Goal: Share content: Share content

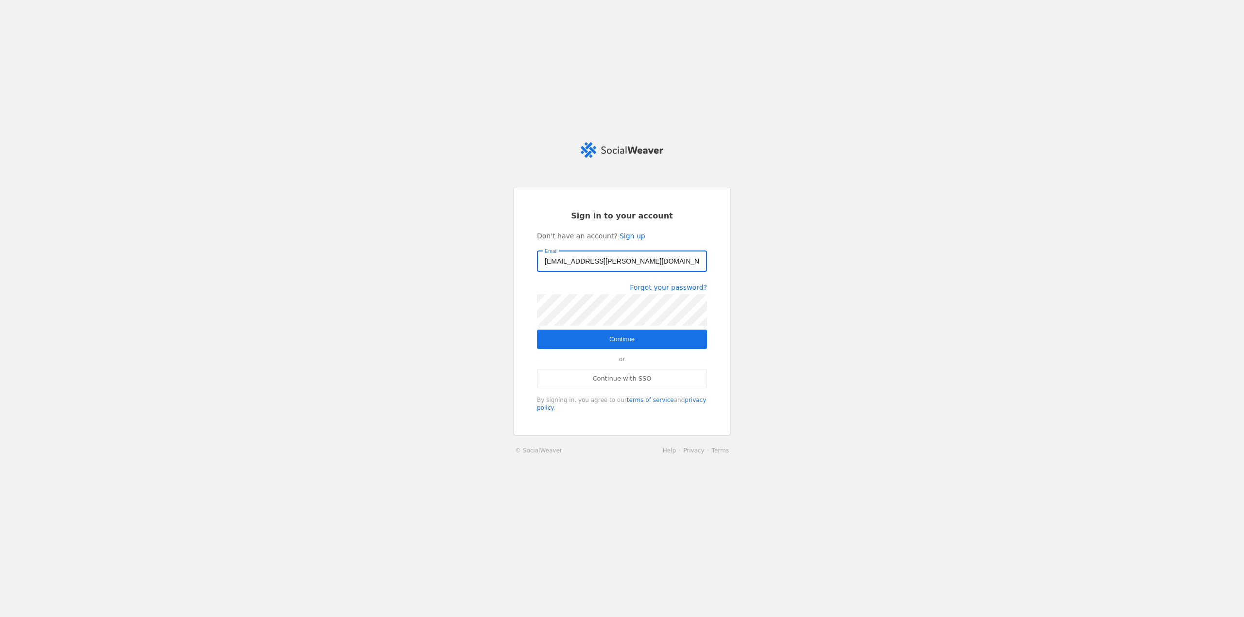
type input "[EMAIL_ADDRESS][PERSON_NAME][DOMAIN_NAME]"
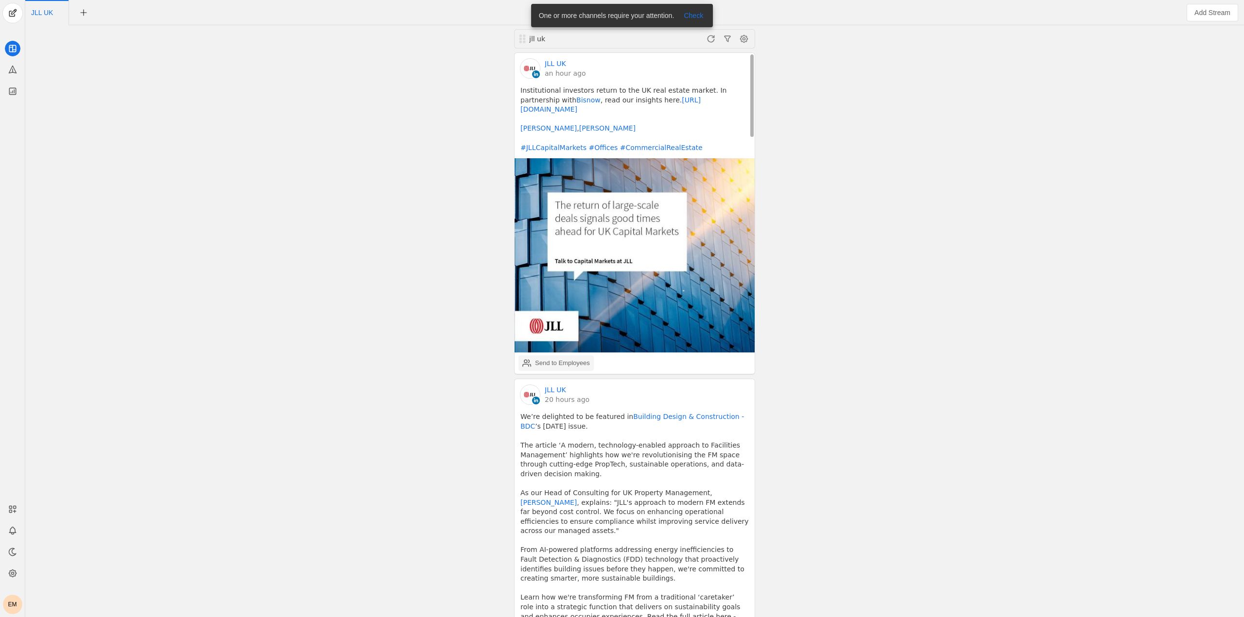
click at [543, 359] on div "Send to Employees" at bounding box center [556, 363] width 68 height 19
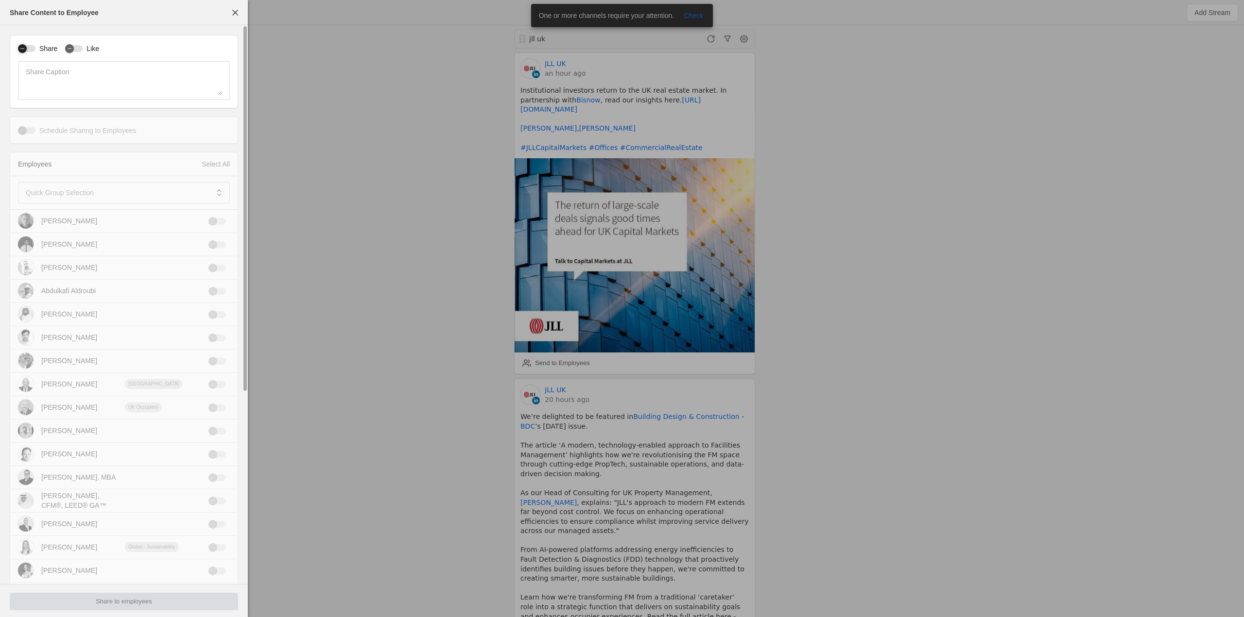
click at [17, 49] on div "button" at bounding box center [23, 49] width 14 height 14
click at [72, 51] on div "button" at bounding box center [69, 48] width 9 height 9
click at [222, 188] on span at bounding box center [218, 192] width 17 height 17
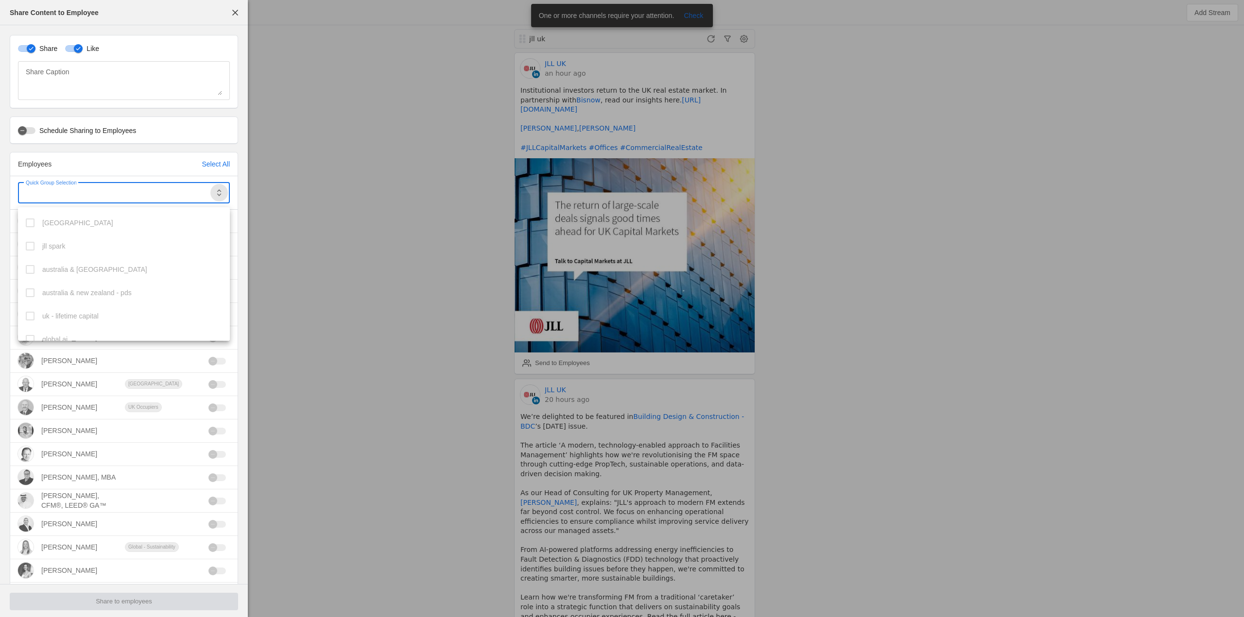
scroll to position [267, 0]
click at [33, 327] on mat-pseudo-checkbox at bounding box center [30, 329] width 9 height 9
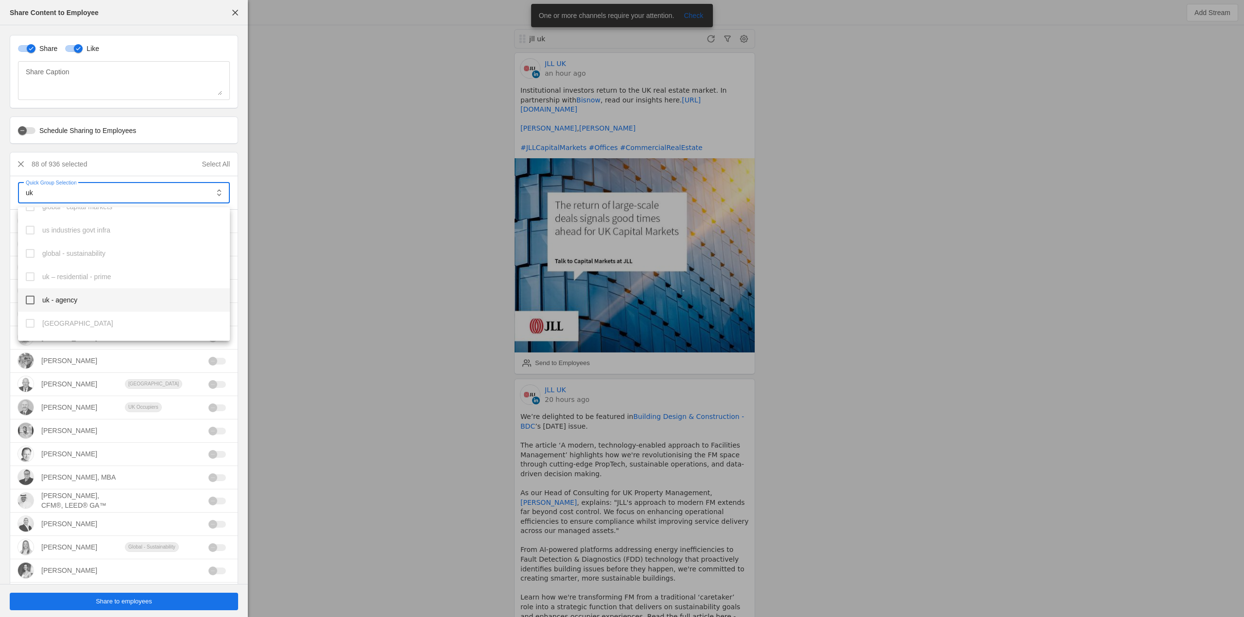
click at [34, 298] on mat-option "uk - agency" at bounding box center [124, 300] width 212 height 23
click at [26, 242] on mat-pseudo-checkbox at bounding box center [30, 245] width 9 height 9
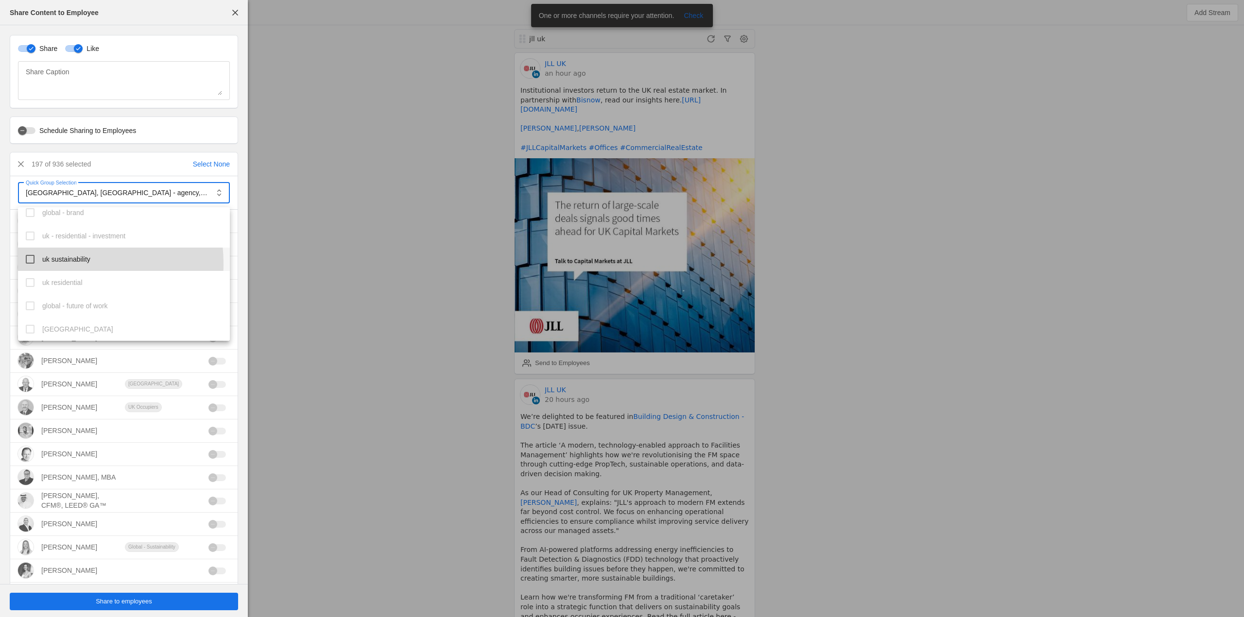
click at [32, 265] on mat-option "uk sustainability" at bounding box center [124, 259] width 212 height 23
click at [36, 244] on mat-option "uk corporate" at bounding box center [124, 255] width 212 height 23
click at [323, 251] on div at bounding box center [622, 308] width 1244 height 617
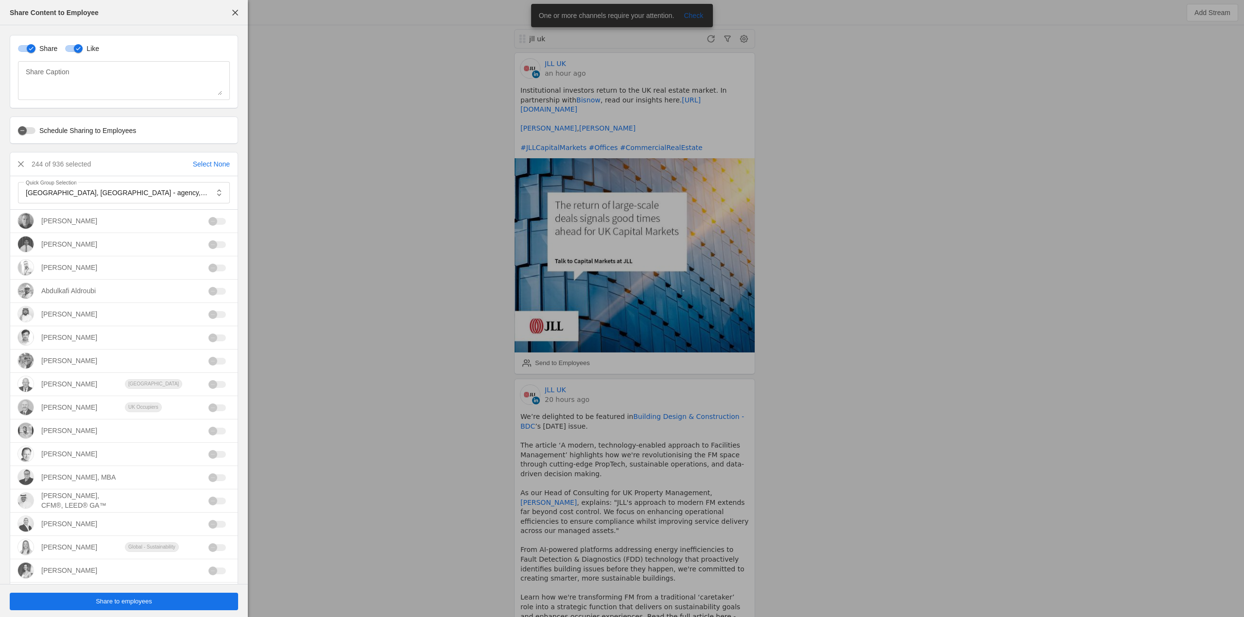
click at [201, 599] on span "undefined" at bounding box center [124, 601] width 228 height 17
